Goal: Check status: Check status

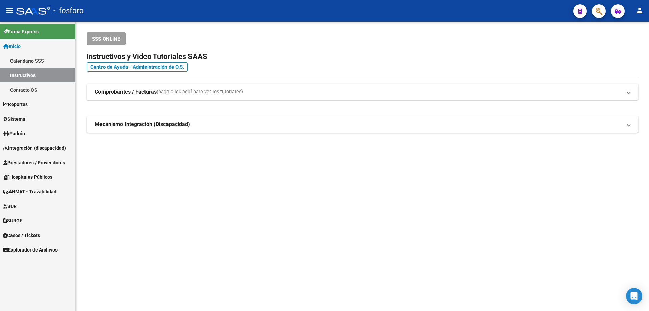
click at [366, 167] on mat-sidenav-content "SSS ONLINE Instructivos y Video Tutoriales SAAS Centro de Ayuda - Administració…" at bounding box center [362, 167] width 573 height 290
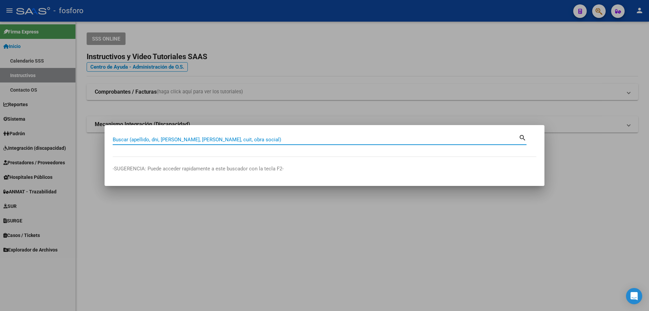
paste input "27349972293"
type input "27349972293"
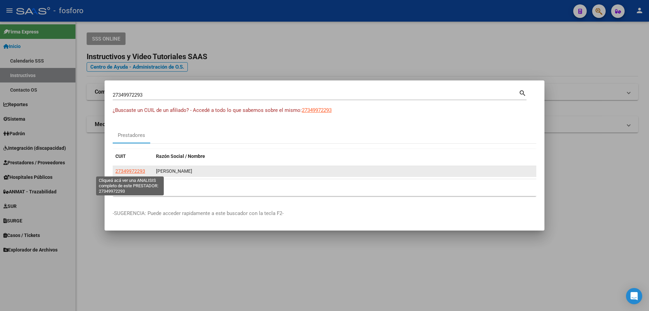
click at [127, 171] on span "27349972293" at bounding box center [130, 170] width 30 height 5
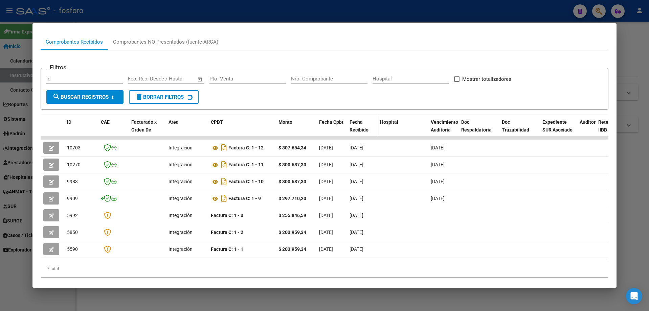
scroll to position [75, 0]
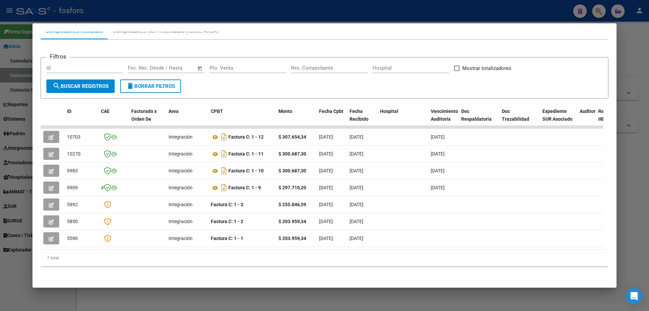
drag, startPoint x: 252, startPoint y: 250, endPoint x: 258, endPoint y: 248, distance: 5.6
click at [278, 249] on div "ID CAE Facturado x Orden De Area CPBT Monto Fecha Cpbt Fecha Recibido Hospital …" at bounding box center [325, 185] width 568 height 163
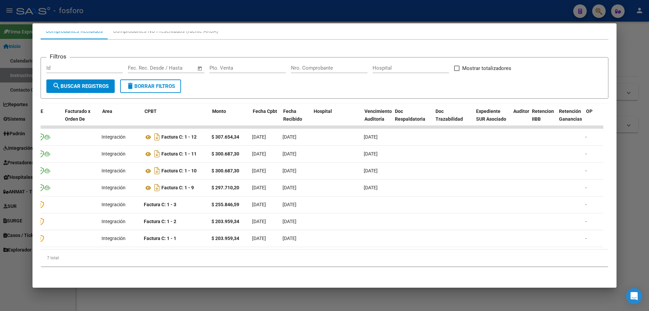
scroll to position [0, 30]
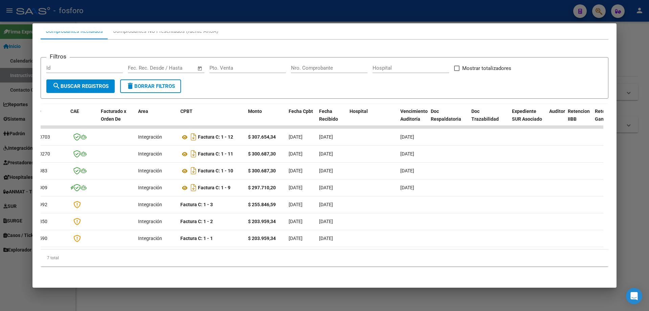
click at [256, 252] on div "7 total" at bounding box center [325, 258] width 568 height 17
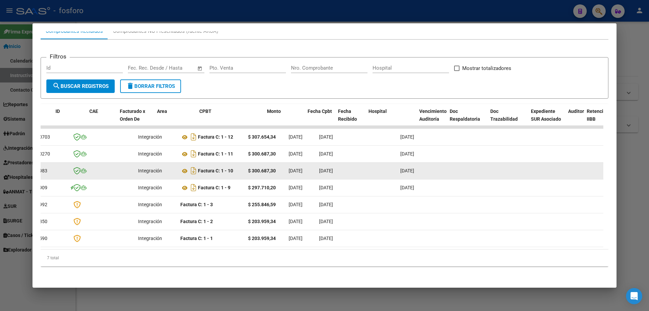
scroll to position [0, 0]
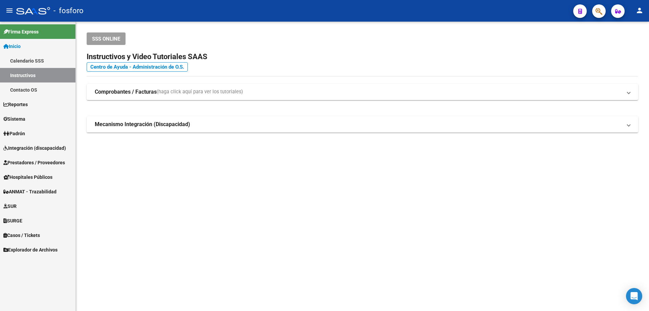
click at [376, 192] on mat-sidenav-content "SSS ONLINE Instructivos y Video Tutoriales SAAS Centro de Ayuda - Administració…" at bounding box center [362, 167] width 573 height 290
